Goal: Share content: Share content

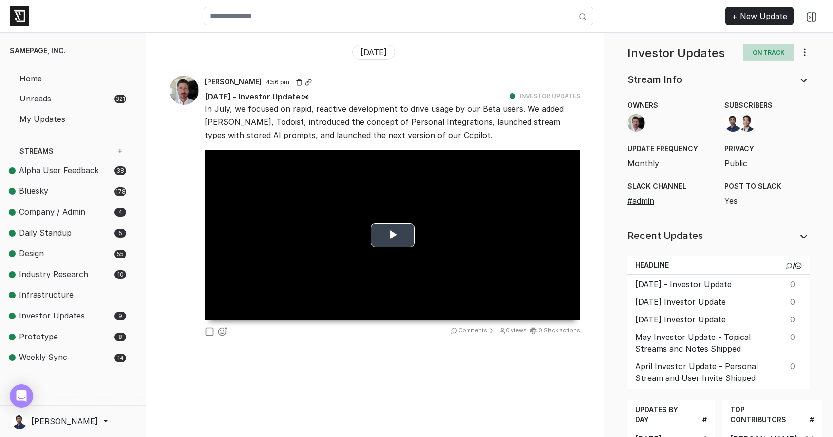
click at [393, 235] on span "Video Player" at bounding box center [393, 235] width 0 height 0
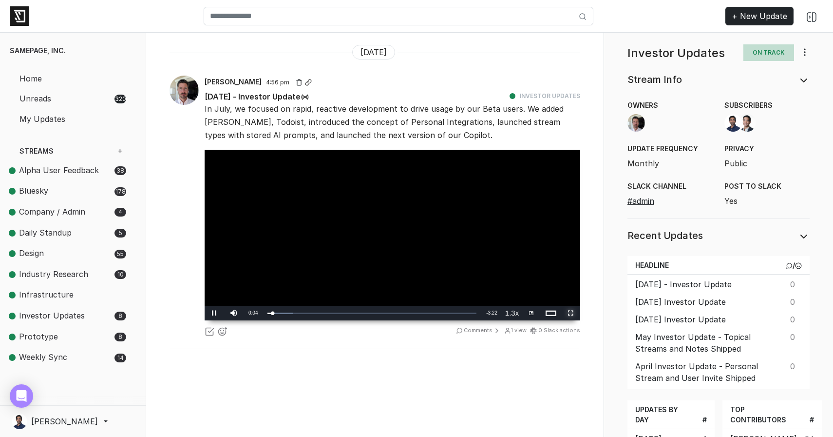
click at [570, 313] on span "Video Player" at bounding box center [570, 313] width 19 height 0
click at [571, 313] on span "Video Player" at bounding box center [570, 313] width 19 height 0
click at [305, 82] on icon at bounding box center [308, 82] width 7 height 7
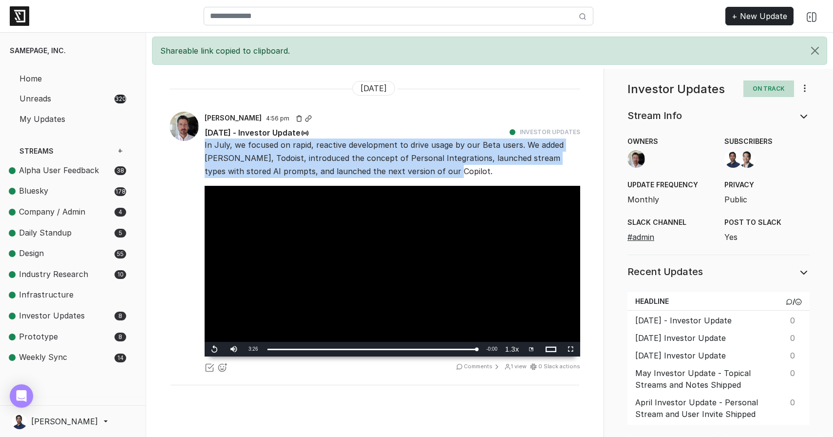
drag, startPoint x: 435, startPoint y: 173, endPoint x: 204, endPoint y: 142, distance: 233.0
click at [204, 142] on div "In July, we focused on rapid, reactive development to drive usage by our Beta u…" at bounding box center [392, 158] width 387 height 40
copy p "In July, we focused on rapid, reactive development to drive usage by our Beta u…"
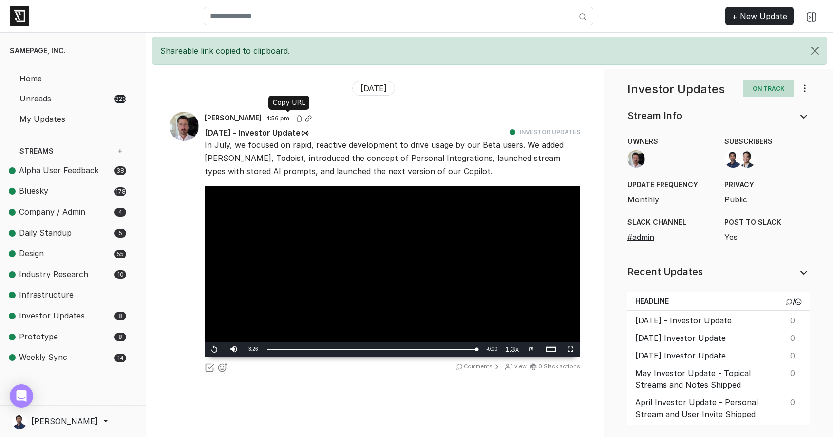
click at [305, 117] on icon at bounding box center [308, 118] width 7 height 7
click at [306, 117] on icon at bounding box center [307, 119] width 3 height 4
